Goal: Complete application form: Complete application form

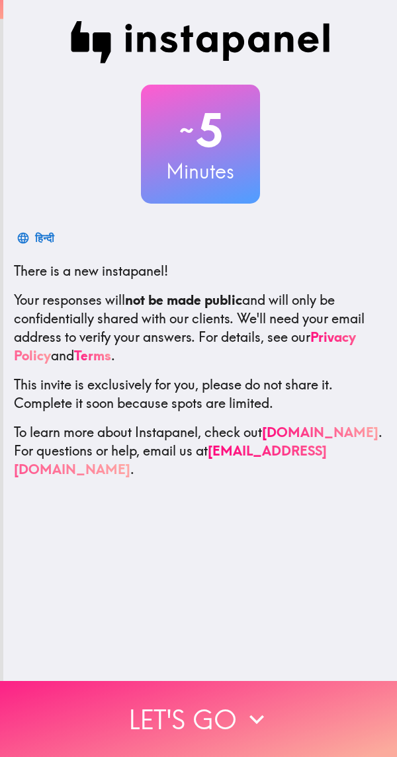
click at [230, 714] on button "Let's go" at bounding box center [198, 719] width 397 height 76
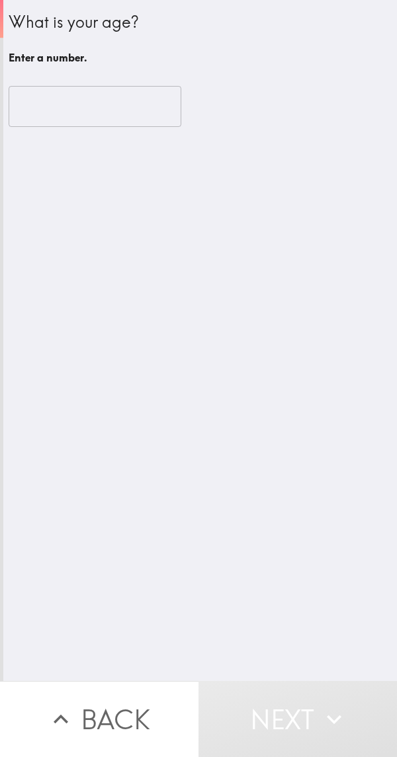
click at [128, 105] on input "number" at bounding box center [95, 106] width 173 height 41
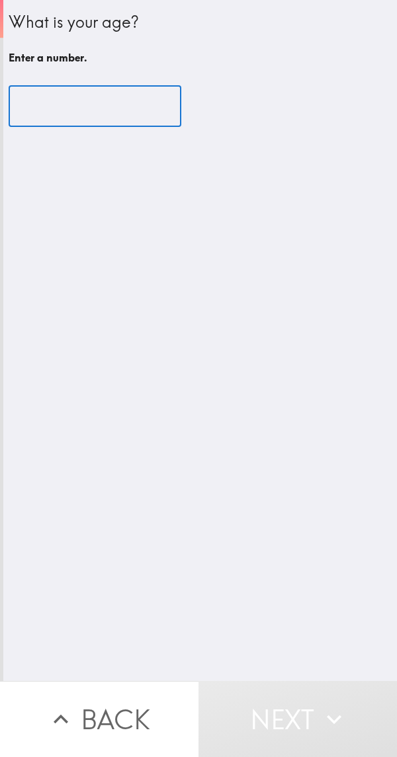
type input "2"
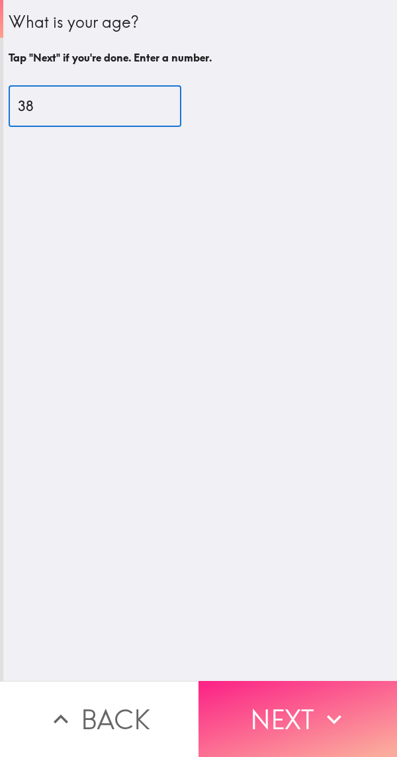
type input "38"
click at [275, 716] on button "Next" at bounding box center [297, 719] width 198 height 76
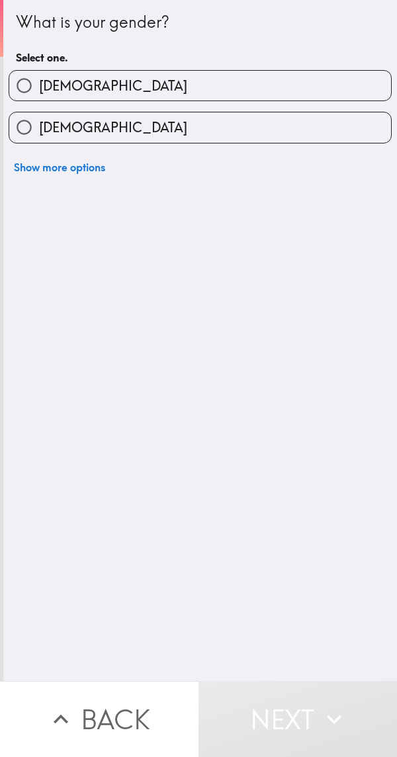
click at [218, 71] on label "[DEMOGRAPHIC_DATA]" at bounding box center [200, 86] width 382 height 30
click at [39, 71] on input "[DEMOGRAPHIC_DATA]" at bounding box center [24, 86] width 30 height 30
radio input "true"
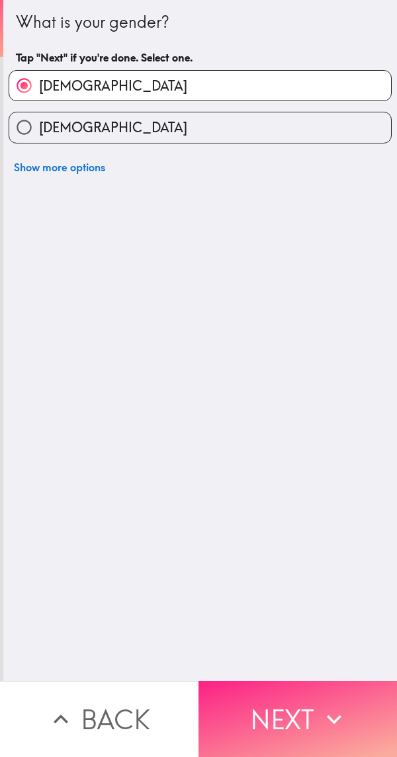
click at [286, 698] on button "Next" at bounding box center [297, 719] width 198 height 76
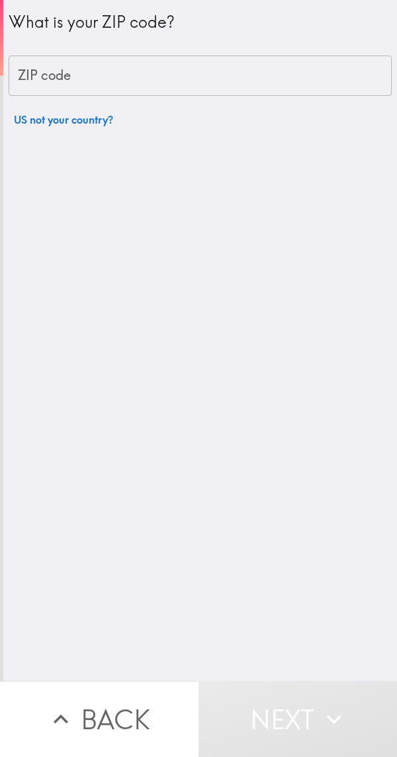
click at [240, 79] on input "ZIP code" at bounding box center [200, 76] width 383 height 41
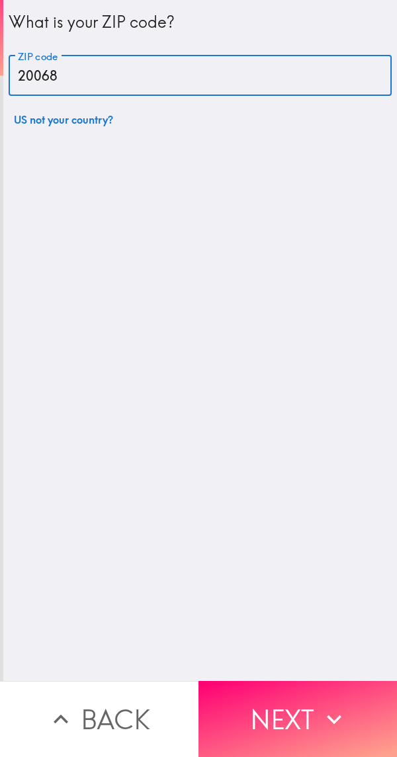
type input "20068"
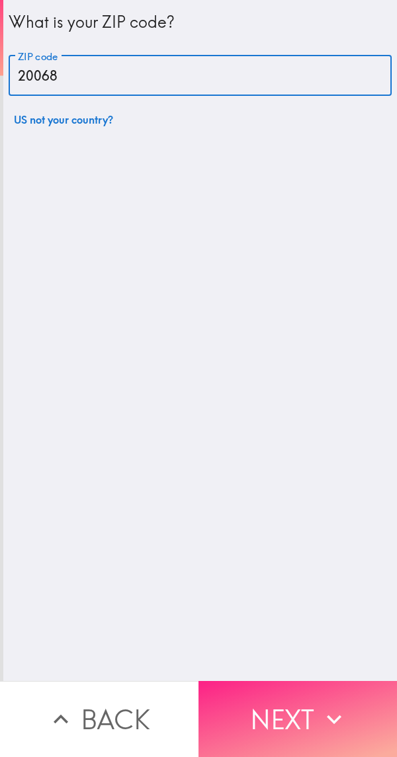
click at [273, 709] on button "Next" at bounding box center [297, 719] width 198 height 76
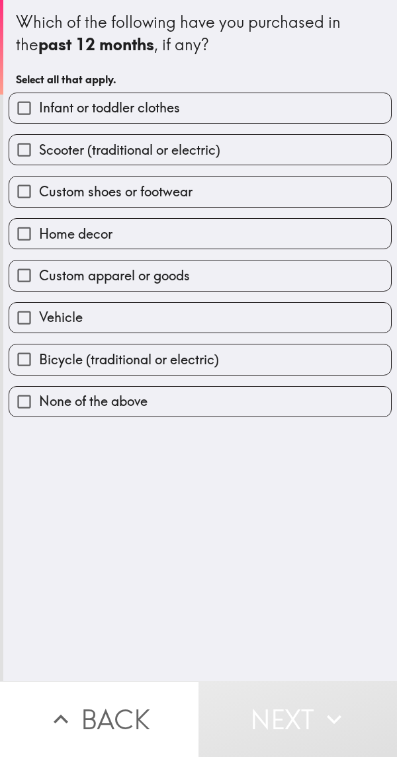
click at [139, 303] on label "Vehicle" at bounding box center [200, 318] width 382 height 30
click at [39, 303] on input "Vehicle" at bounding box center [24, 318] width 30 height 30
checkbox input "true"
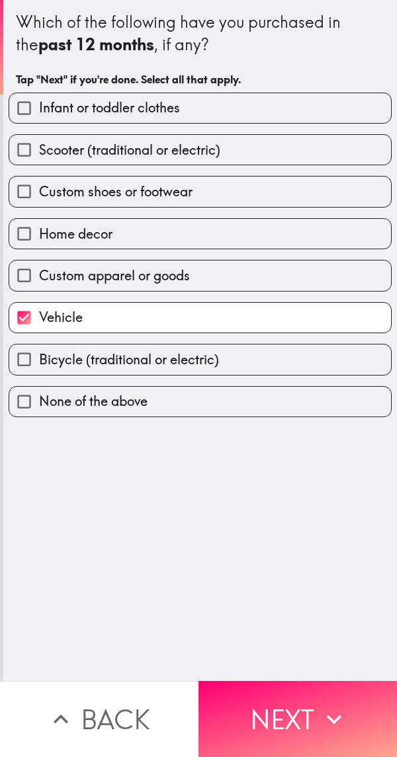
click at [210, 181] on label "Custom shoes or footwear" at bounding box center [200, 192] width 382 height 30
click at [39, 181] on input "Custom shoes or footwear" at bounding box center [24, 192] width 30 height 30
checkbox input "true"
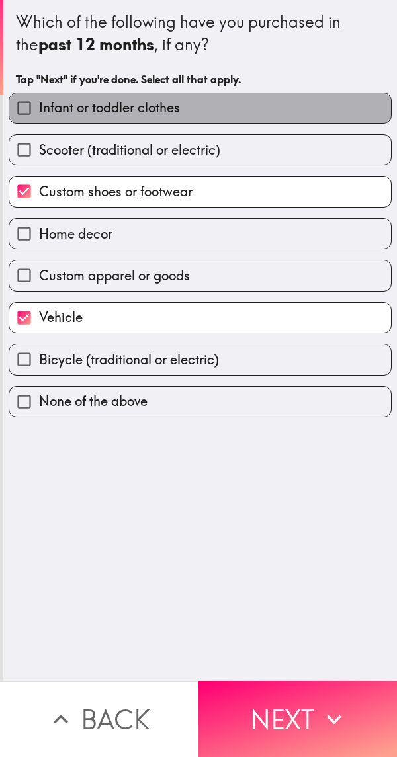
click at [250, 109] on label "Infant or toddler clothes" at bounding box center [200, 108] width 382 height 30
click at [39, 109] on input "Infant or toddler clothes" at bounding box center [24, 108] width 30 height 30
checkbox input "true"
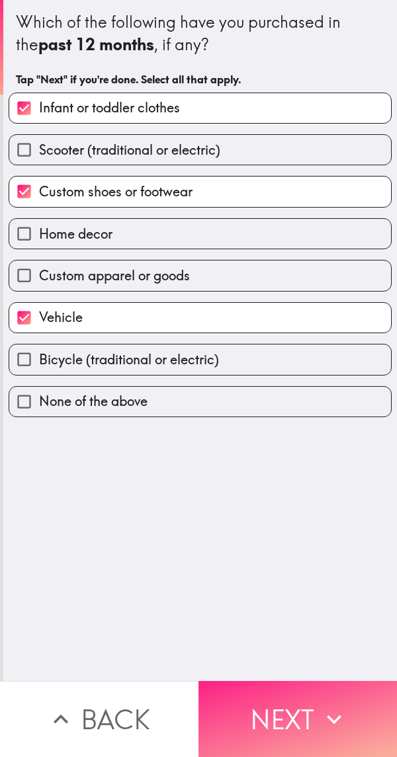
click at [289, 694] on button "Next" at bounding box center [297, 719] width 198 height 76
